Goal: Navigation & Orientation: Find specific page/section

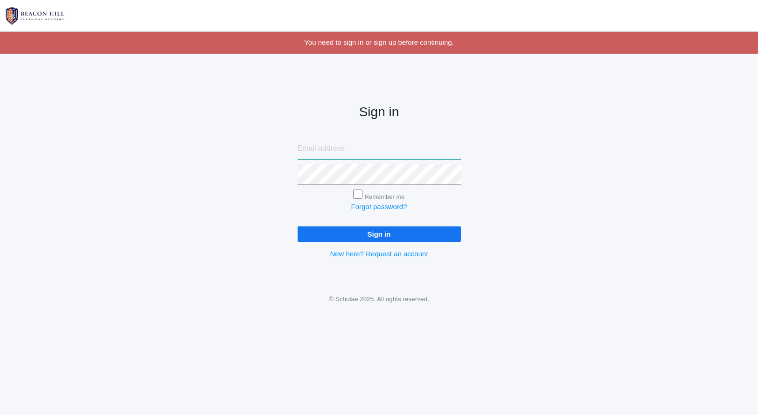
type input "[EMAIL_ADDRESS][DOMAIN_NAME]"
click at [417, 230] on input "Sign in" at bounding box center [379, 233] width 163 height 15
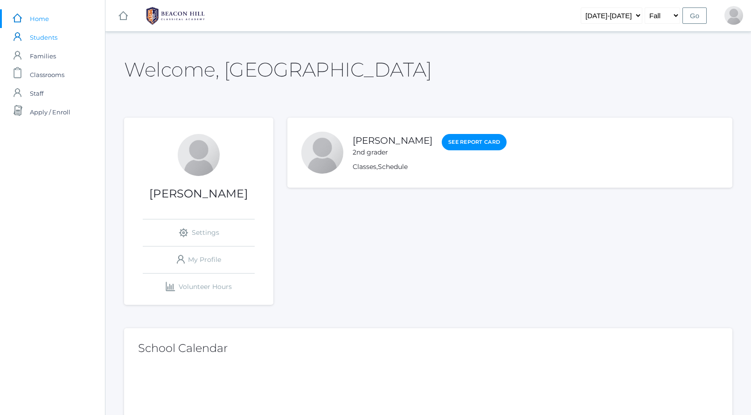
click at [39, 39] on span "Students" at bounding box center [44, 37] width 28 height 19
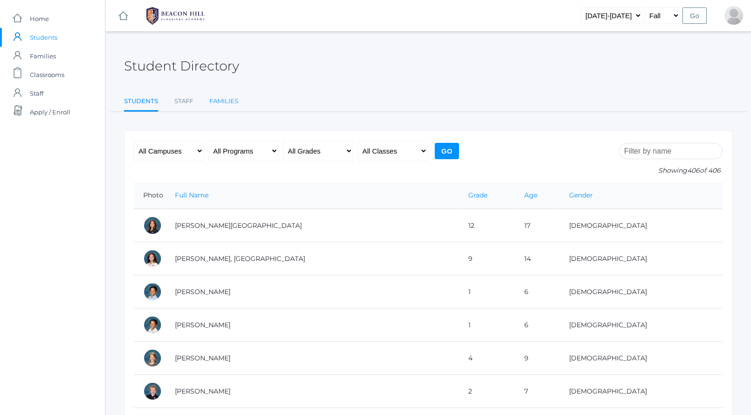
click at [227, 103] on link "Families" at bounding box center [223, 101] width 29 height 19
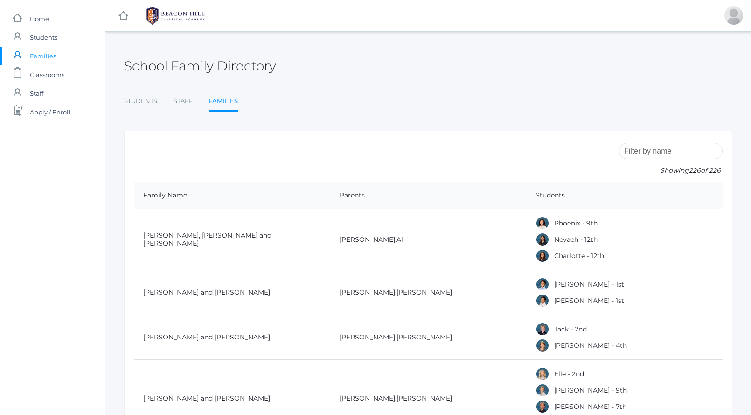
click at [161, 101] on ul "Students Staff Families" at bounding box center [428, 102] width 608 height 20
click at [146, 101] on link "Students" at bounding box center [140, 101] width 33 height 19
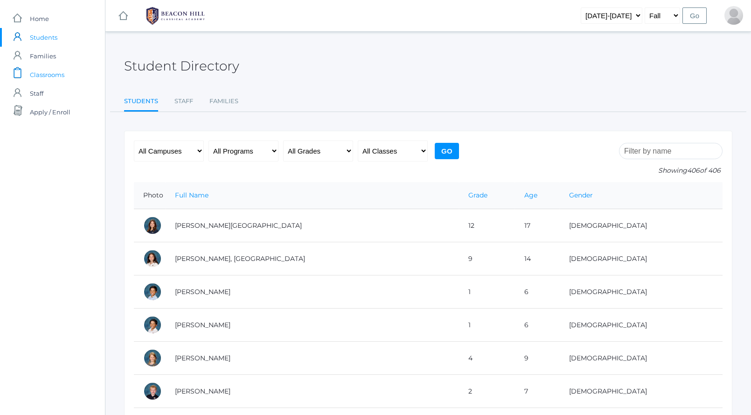
click at [57, 74] on span "Classrooms" at bounding box center [47, 74] width 35 height 19
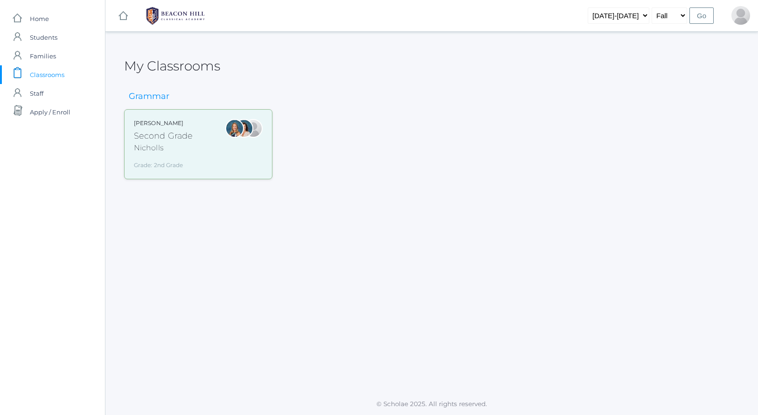
click at [155, 144] on div "Nicholls" at bounding box center [163, 147] width 59 height 11
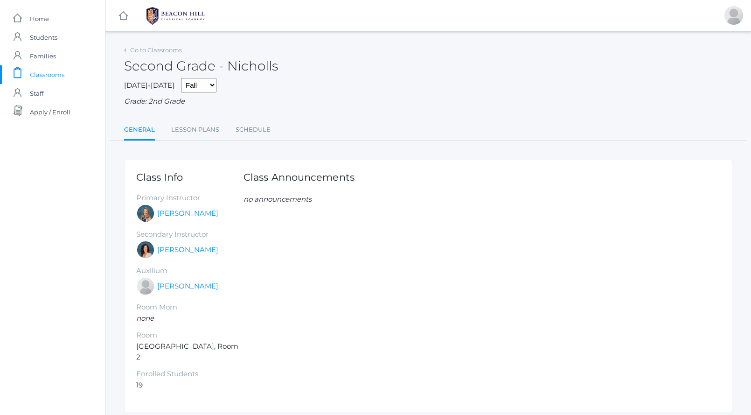
scroll to position [14, 0]
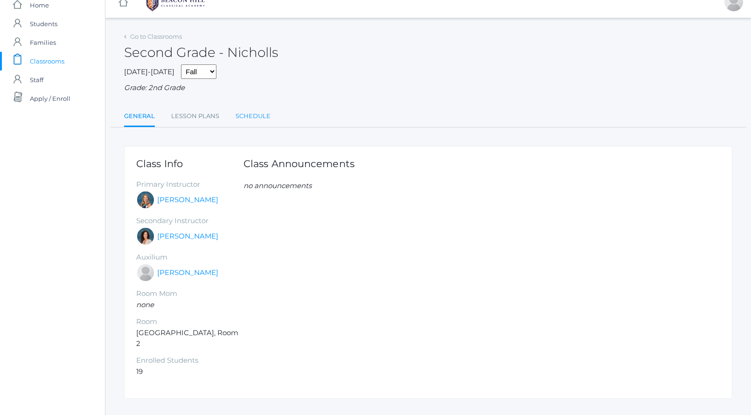
click at [251, 113] on link "Schedule" at bounding box center [253, 116] width 35 height 19
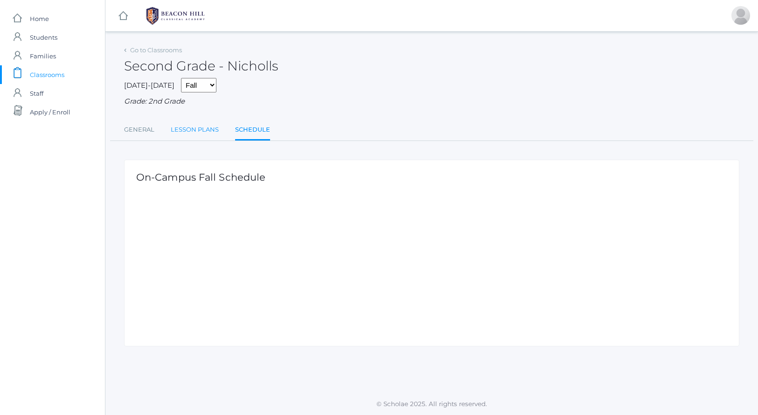
click at [203, 120] on link "Lesson Plans" at bounding box center [195, 129] width 48 height 19
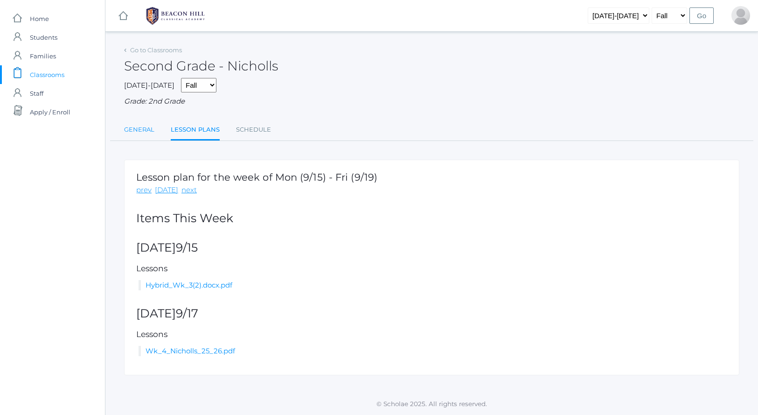
click at [145, 126] on link "General" at bounding box center [139, 129] width 30 height 19
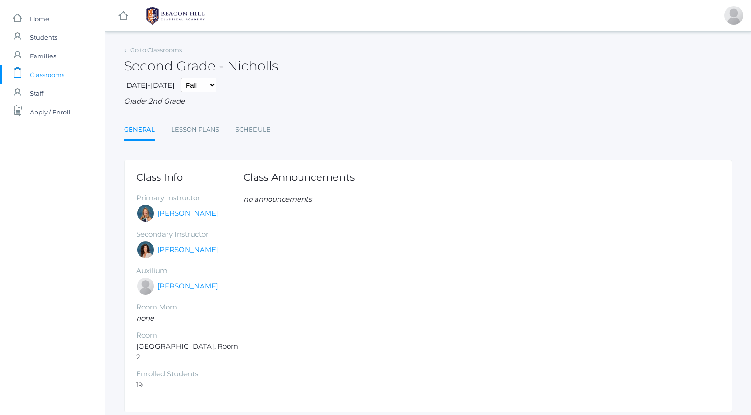
scroll to position [14, 0]
